Goal: Information Seeking & Learning: Learn about a topic

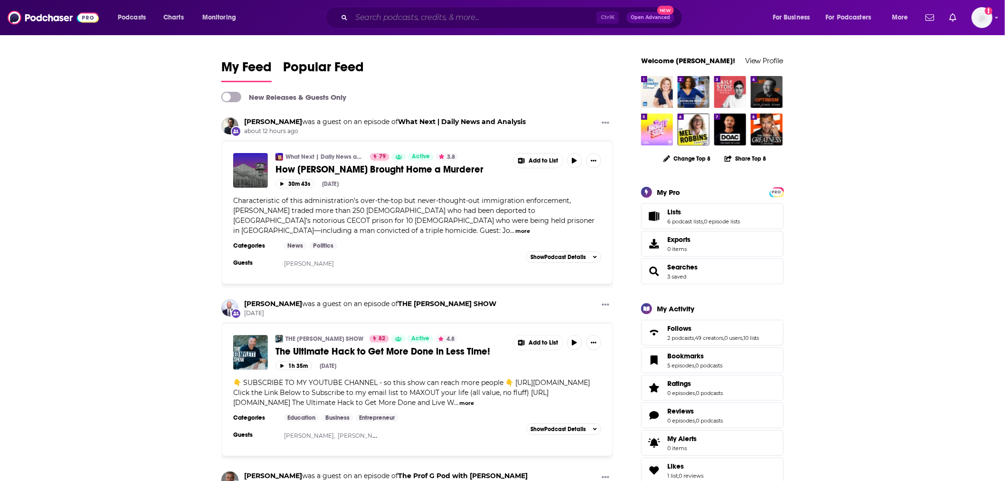
click at [403, 15] on input "Search podcasts, credits, & more..." at bounding box center [474, 17] width 245 height 15
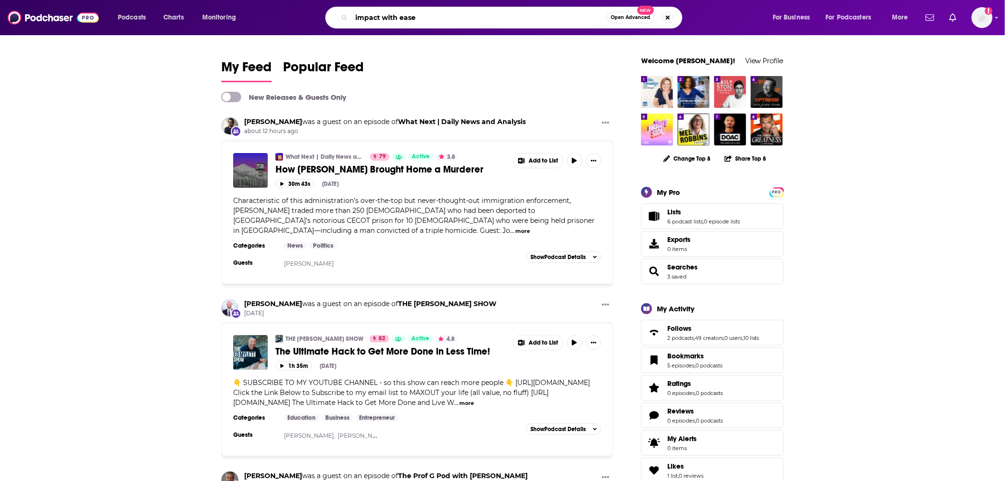
type input "impact with ease"
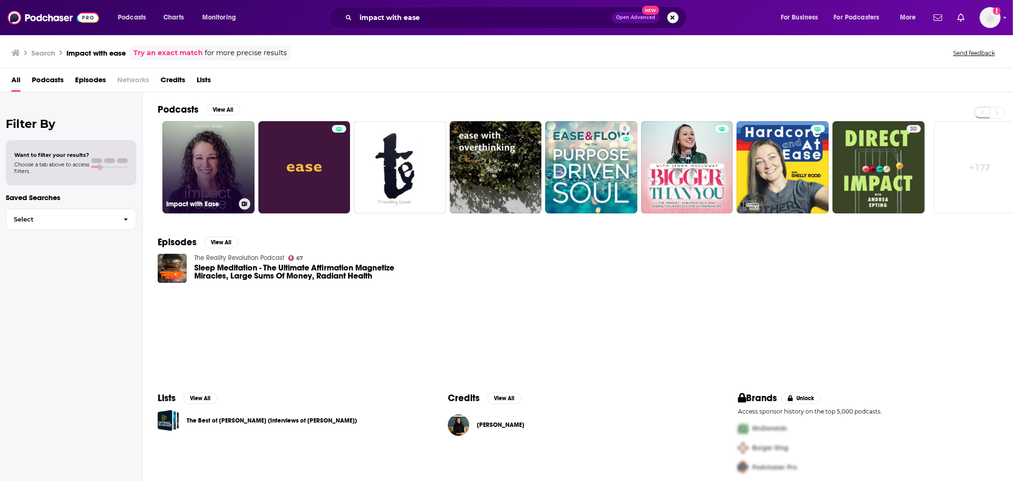
click at [220, 196] on link "Impact with Ease" at bounding box center [208, 167] width 92 height 92
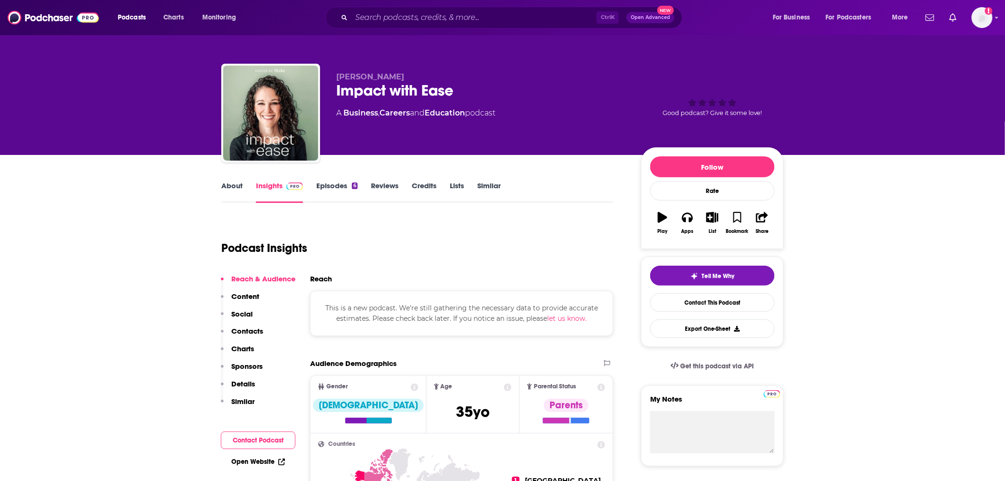
click at [475, 1] on div "Podcasts Charts Monitoring Ctrl K Open Advanced New For Business For Podcasters…" at bounding box center [502, 17] width 1005 height 35
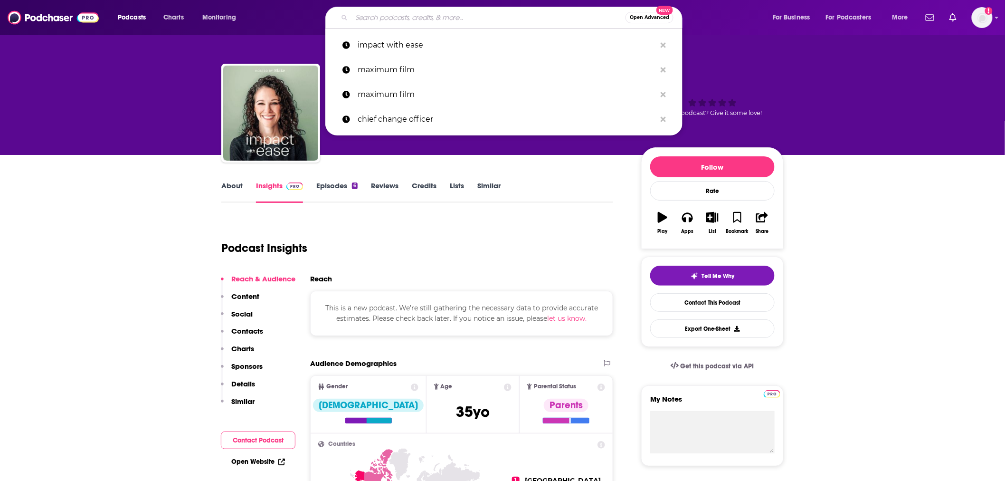
click at [475, 12] on input "Search podcasts, credits, & more..." at bounding box center [489, 17] width 274 height 15
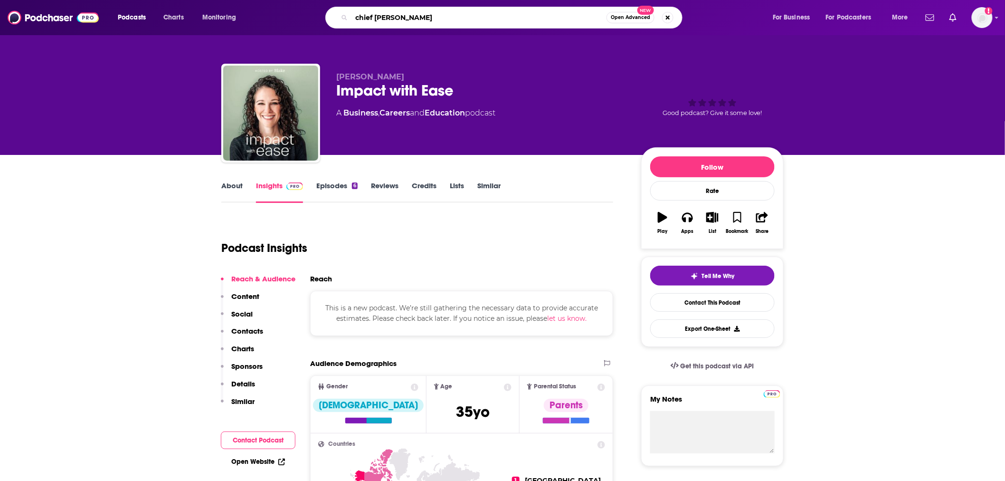
type input "chief change"
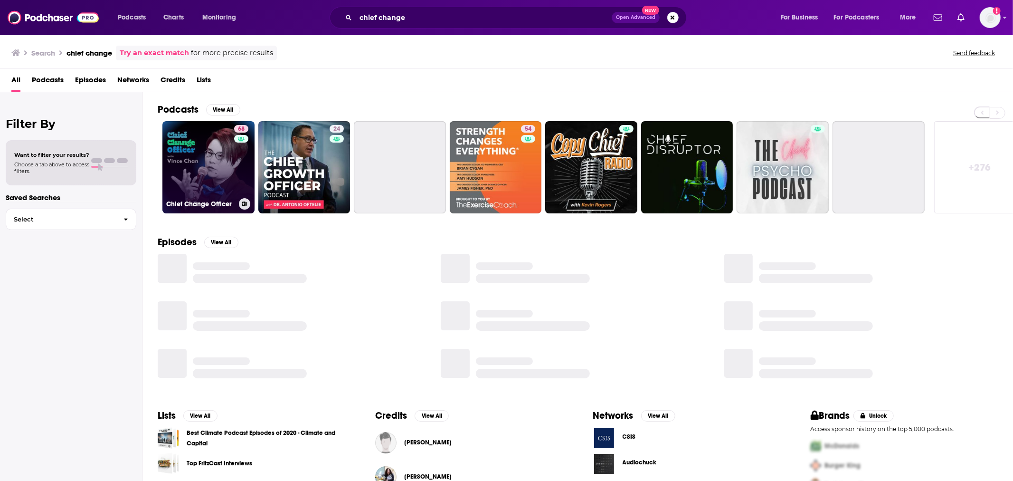
click at [200, 184] on link "68 Chief Change Officer" at bounding box center [208, 167] width 92 height 92
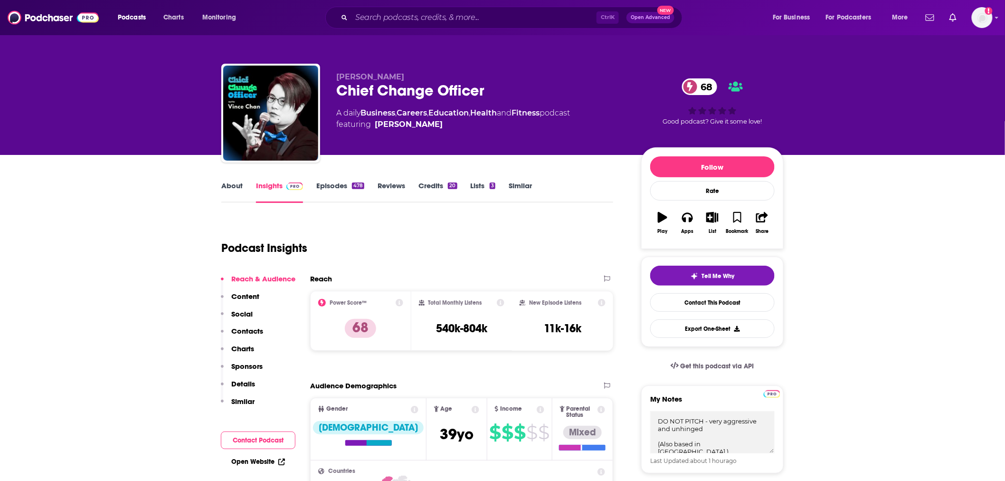
click at [336, 193] on link "Episodes 478" at bounding box center [340, 192] width 48 height 22
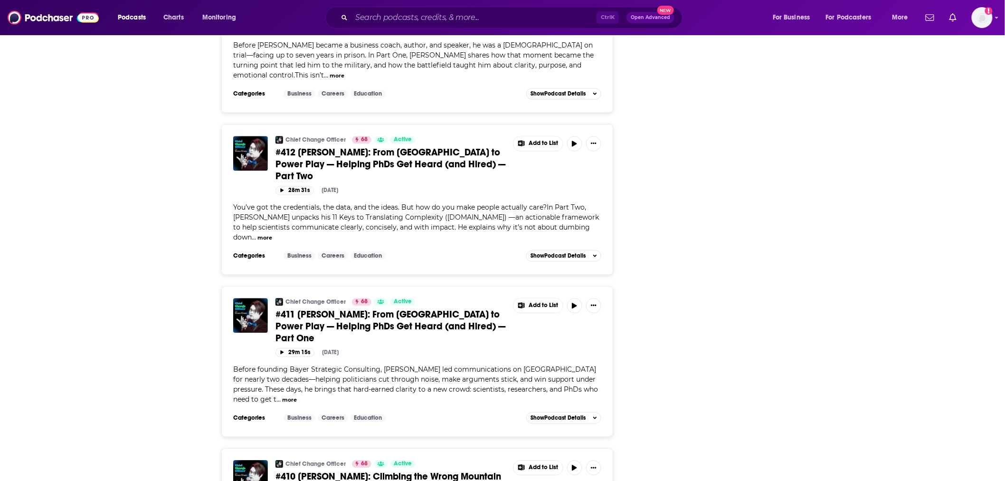
scroll to position [2533, 0]
